Goal: Use online tool/utility: Utilize a website feature to perform a specific function

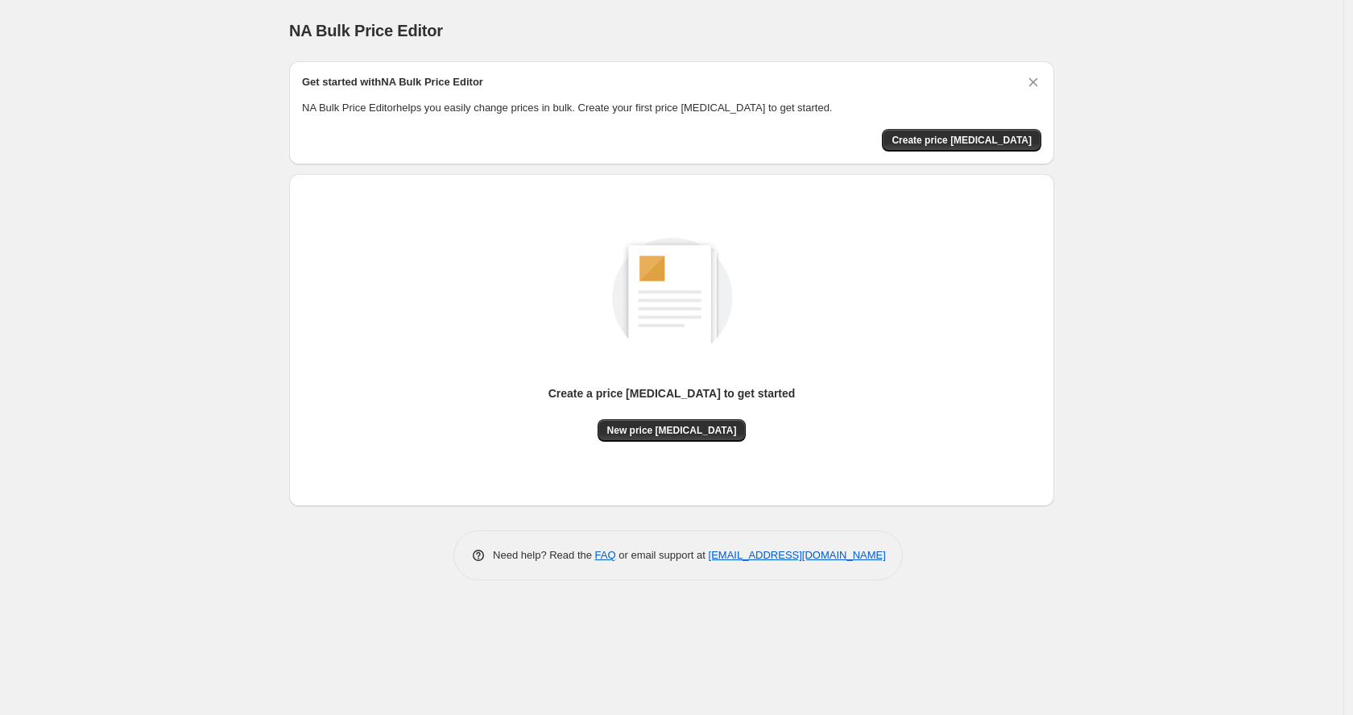
click at [429, 254] on div "Create a price [MEDICAL_DATA] to get started New price [MEDICAL_DATA]" at bounding box center [672, 322] width 740 height 238
click at [620, 317] on img at bounding box center [672, 294] width 182 height 182
click at [558, 288] on div "Create a price change job to get started New price change job" at bounding box center [672, 322] width 740 height 238
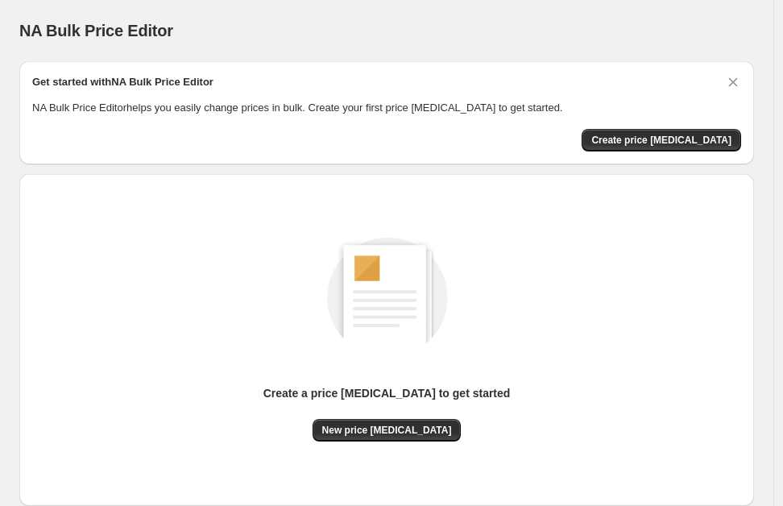
scroll to position [3, 0]
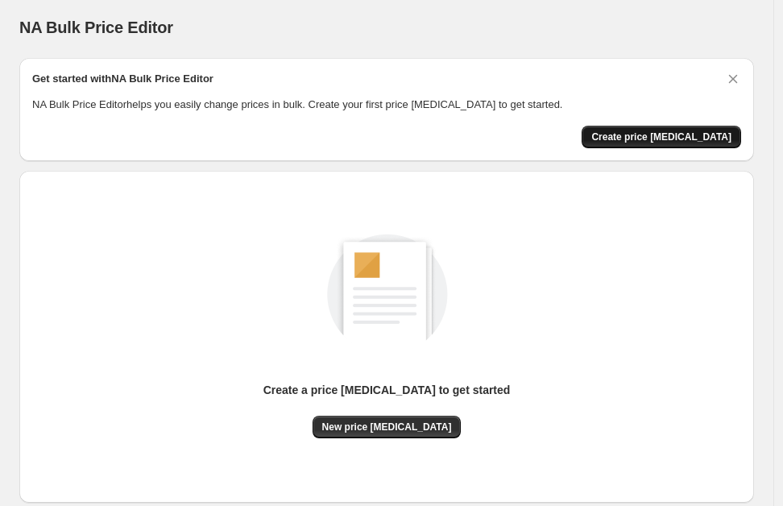
click at [653, 143] on span "Create price change job" at bounding box center [661, 137] width 140 height 13
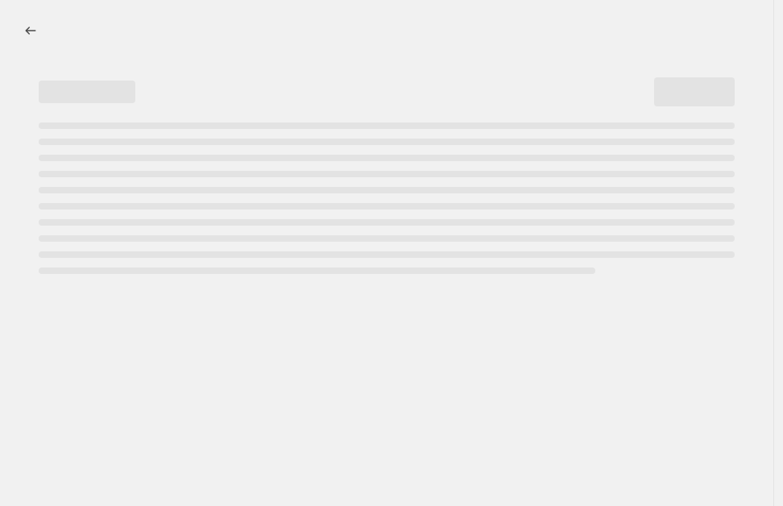
select select "percentage"
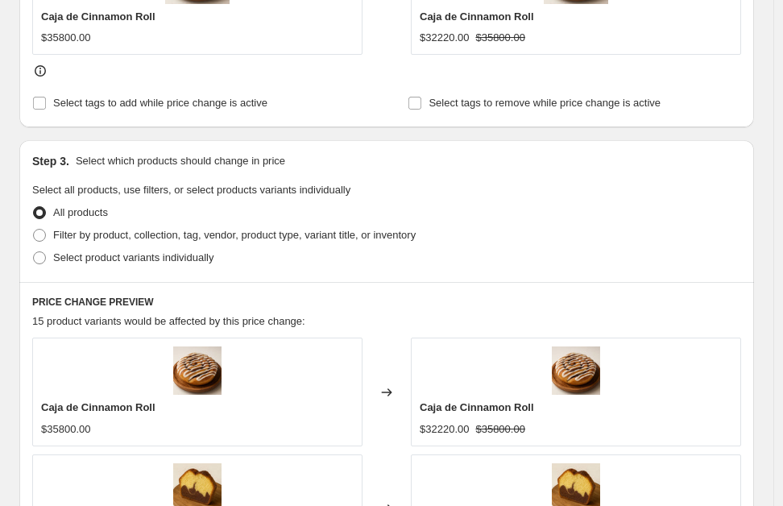
scroll to position [1514, 0]
